Goal: Check status: Check status

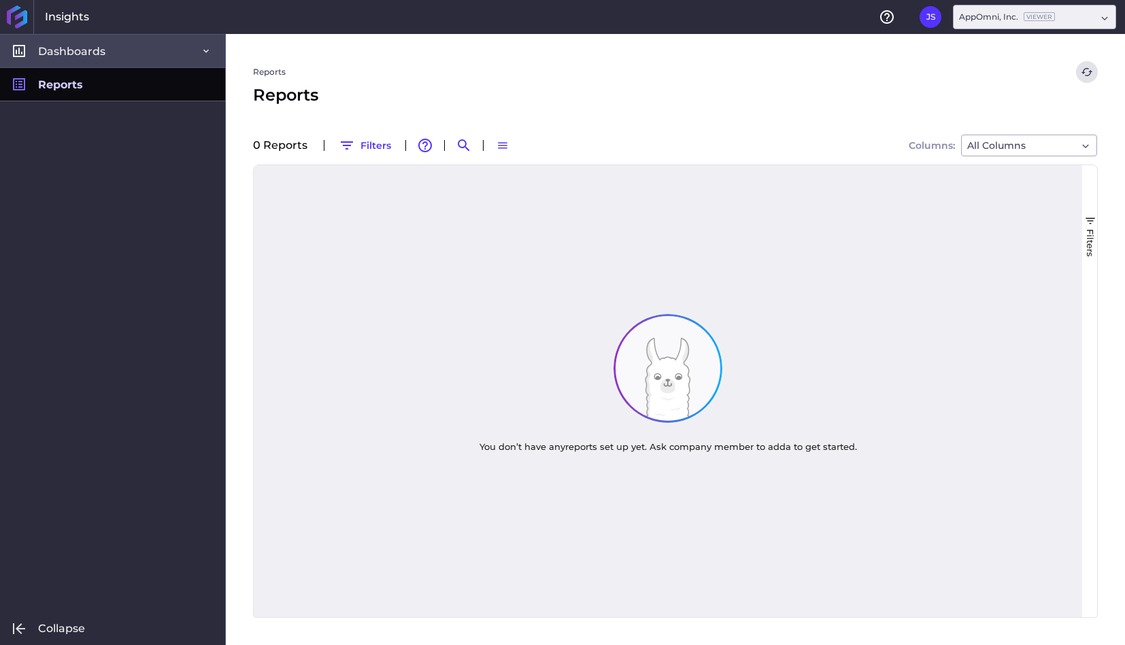
click at [128, 48] on link "Dashboards" at bounding box center [112, 50] width 225 height 33
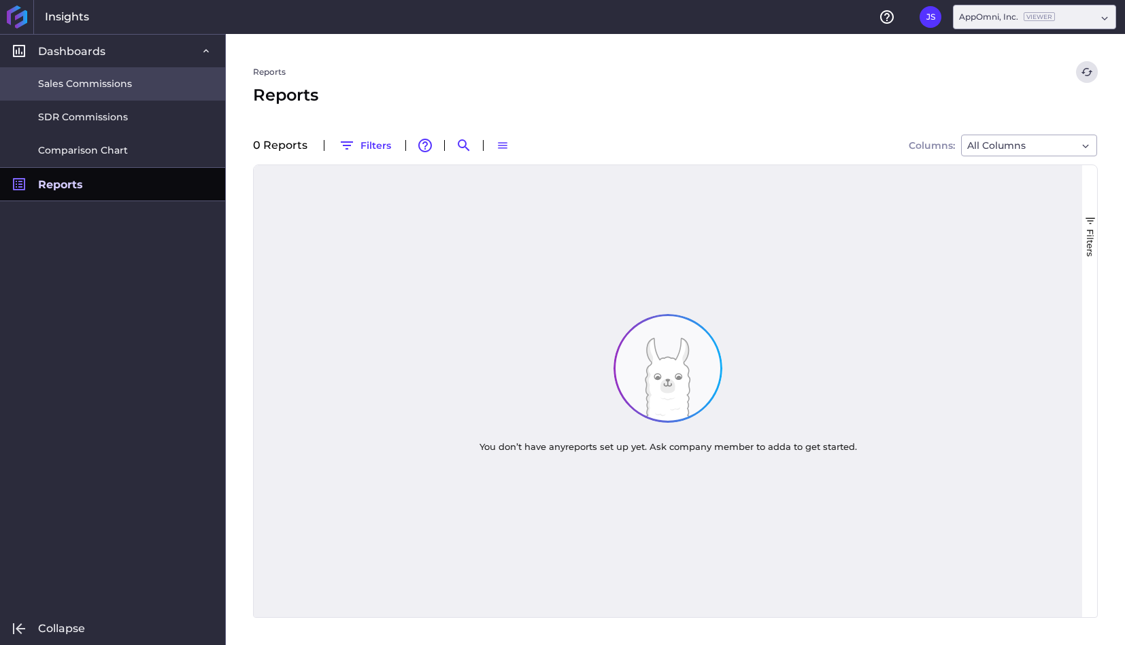
click at [121, 89] on span "Sales Commissions" at bounding box center [85, 84] width 94 height 14
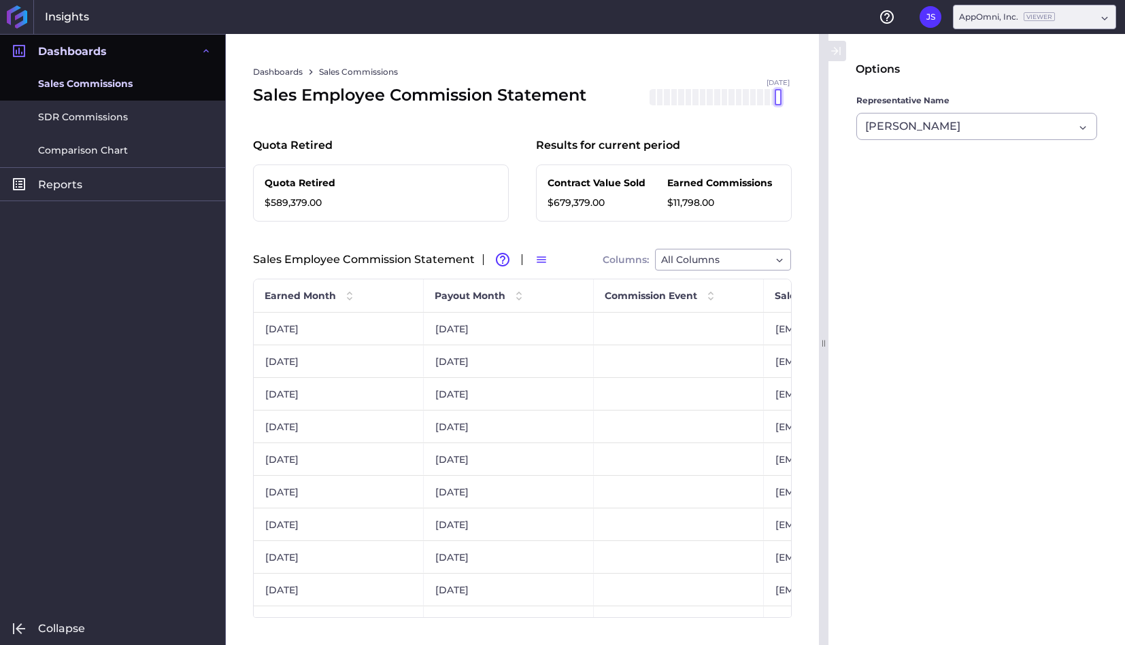
drag, startPoint x: 737, startPoint y: 102, endPoint x: 794, endPoint y: 101, distance: 57.1
click at [794, 101] on div "Dashboards Sales Commissions Sales Employee Commission Statement [DATE] Mar '[D…" at bounding box center [522, 339] width 593 height 611
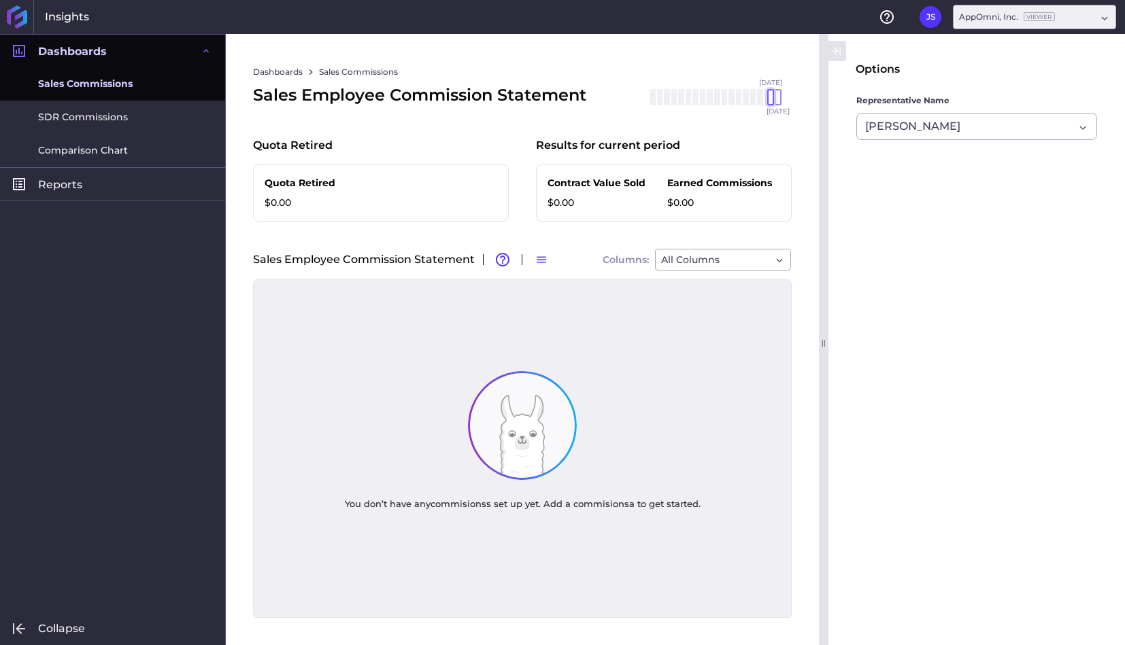
click at [772, 102] on div at bounding box center [770, 97] width 7 height 16
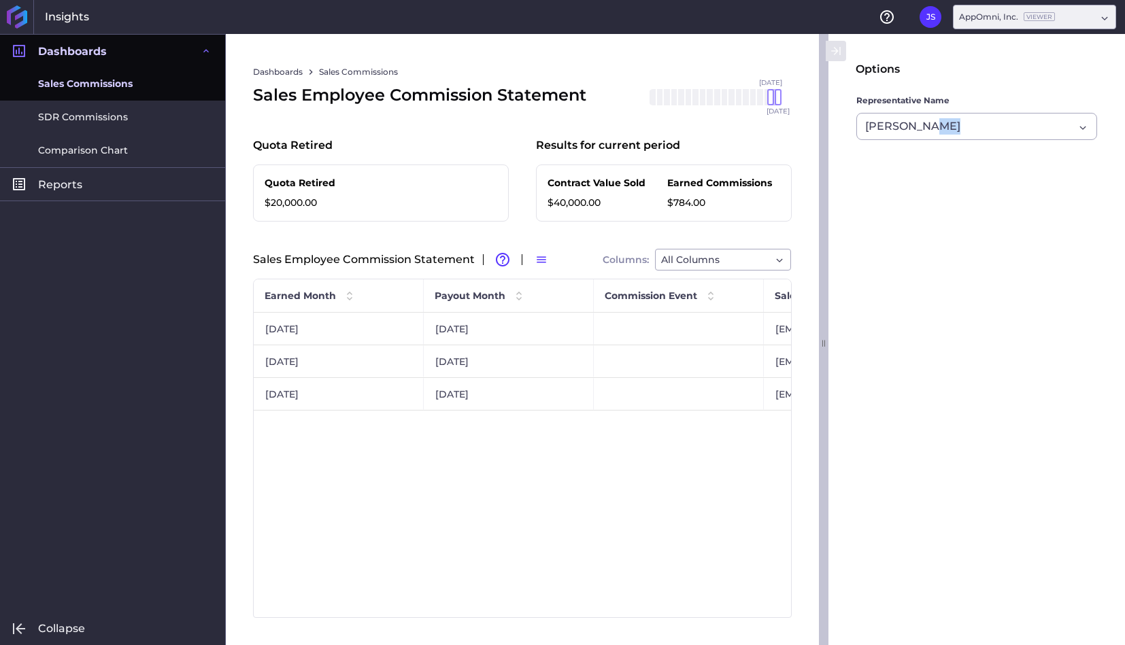
drag, startPoint x: 825, startPoint y: 283, endPoint x: 888, endPoint y: 283, distance: 63.2
click at [888, 283] on div "Options Representative Name [PERSON_NAME] [PERSON_NAME]" at bounding box center [972, 339] width 306 height 611
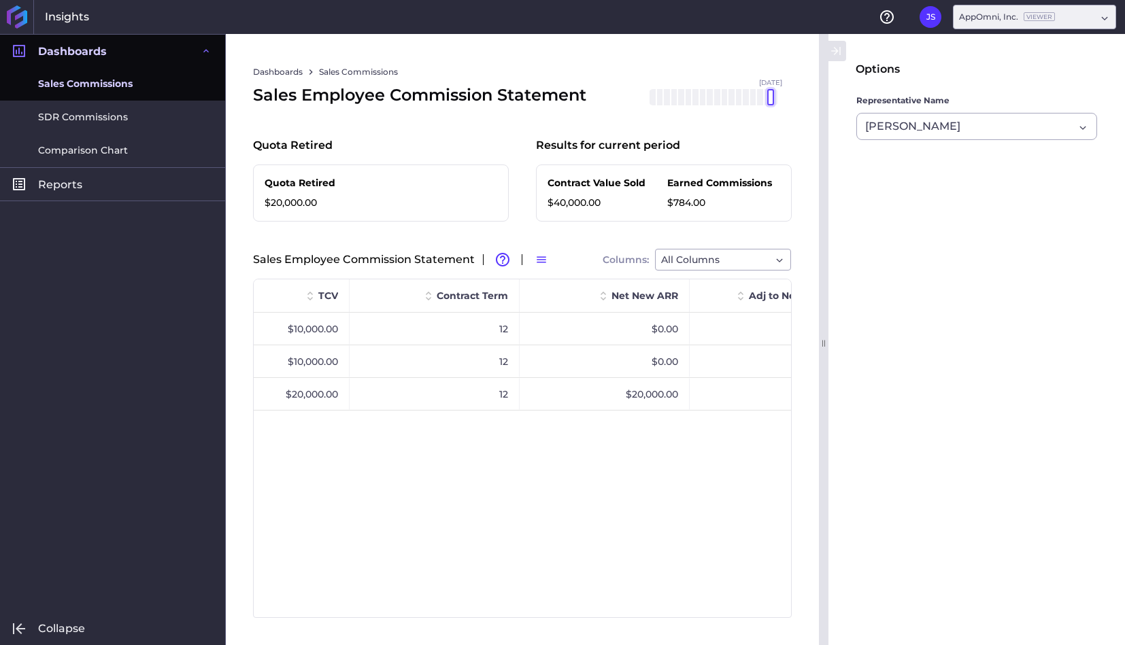
click at [768, 100] on div at bounding box center [770, 97] width 7 height 16
drag, startPoint x: 770, startPoint y: 100, endPoint x: 784, endPoint y: 100, distance: 13.6
click at [784, 100] on div "[DATE] Mar '[DATE] May '[DATE] [DATE] '[DATE] Sep '[DATE] Nov '[DATE] Jan '[DAT…" at bounding box center [713, 97] width 156 height 16
drag, startPoint x: 772, startPoint y: 103, endPoint x: 732, endPoint y: 103, distance: 39.4
click at [733, 103] on div at bounding box center [735, 97] width 7 height 16
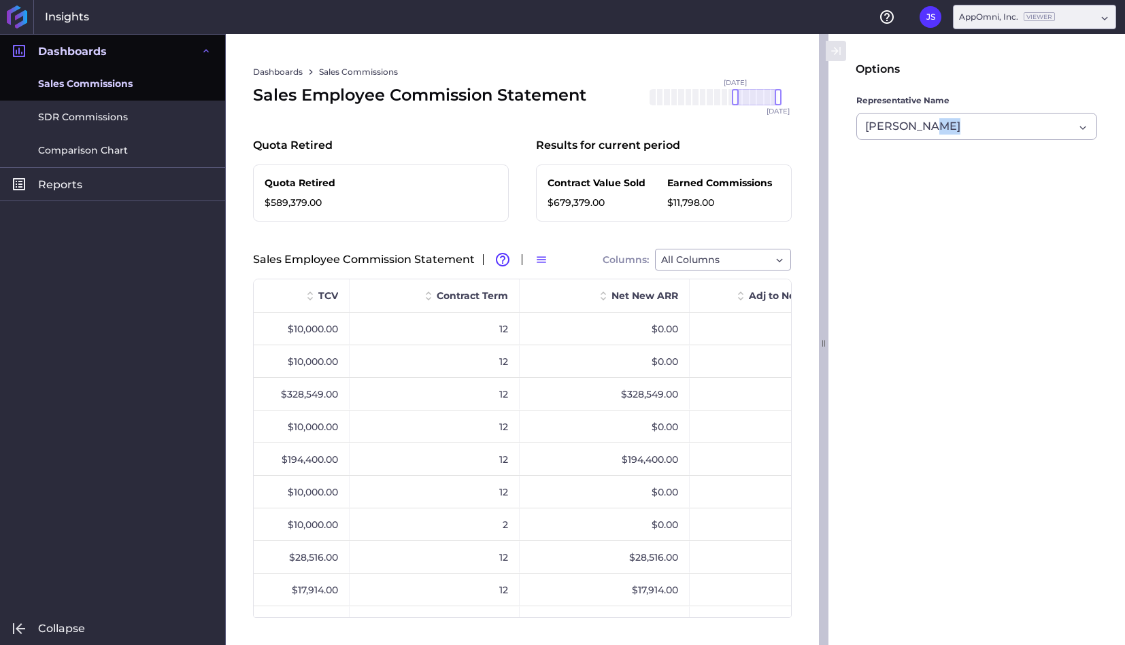
drag, startPoint x: 825, startPoint y: 347, endPoint x: 883, endPoint y: 345, distance: 57.2
click at [883, 345] on div "Options Representative Name [PERSON_NAME] [PERSON_NAME]" at bounding box center [972, 339] width 306 height 611
